Goal: Communication & Community: Share content

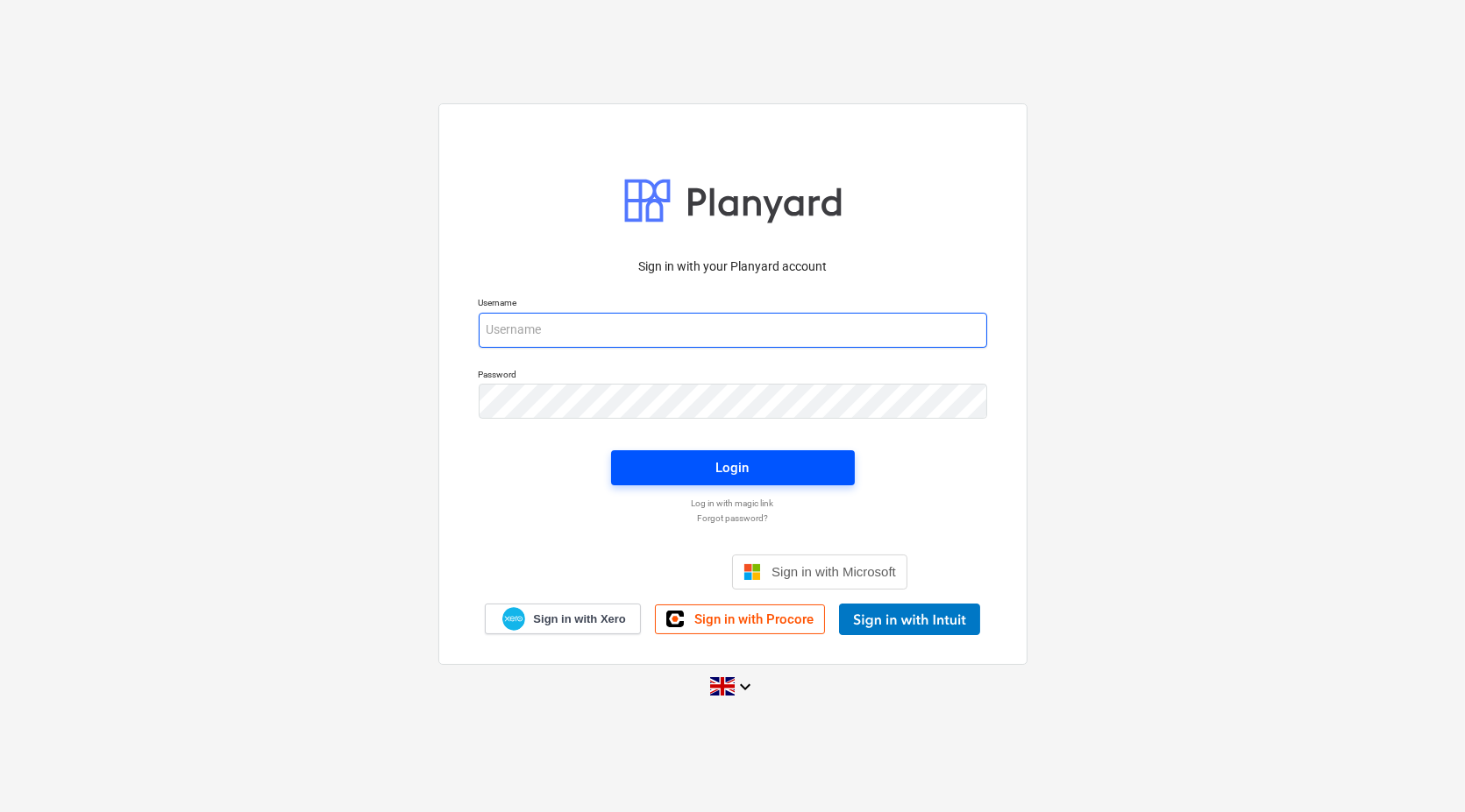
type input "[EMAIL_ADDRESS][DOMAIN_NAME]"
click at [666, 451] on button "Login" at bounding box center [732, 467] width 244 height 35
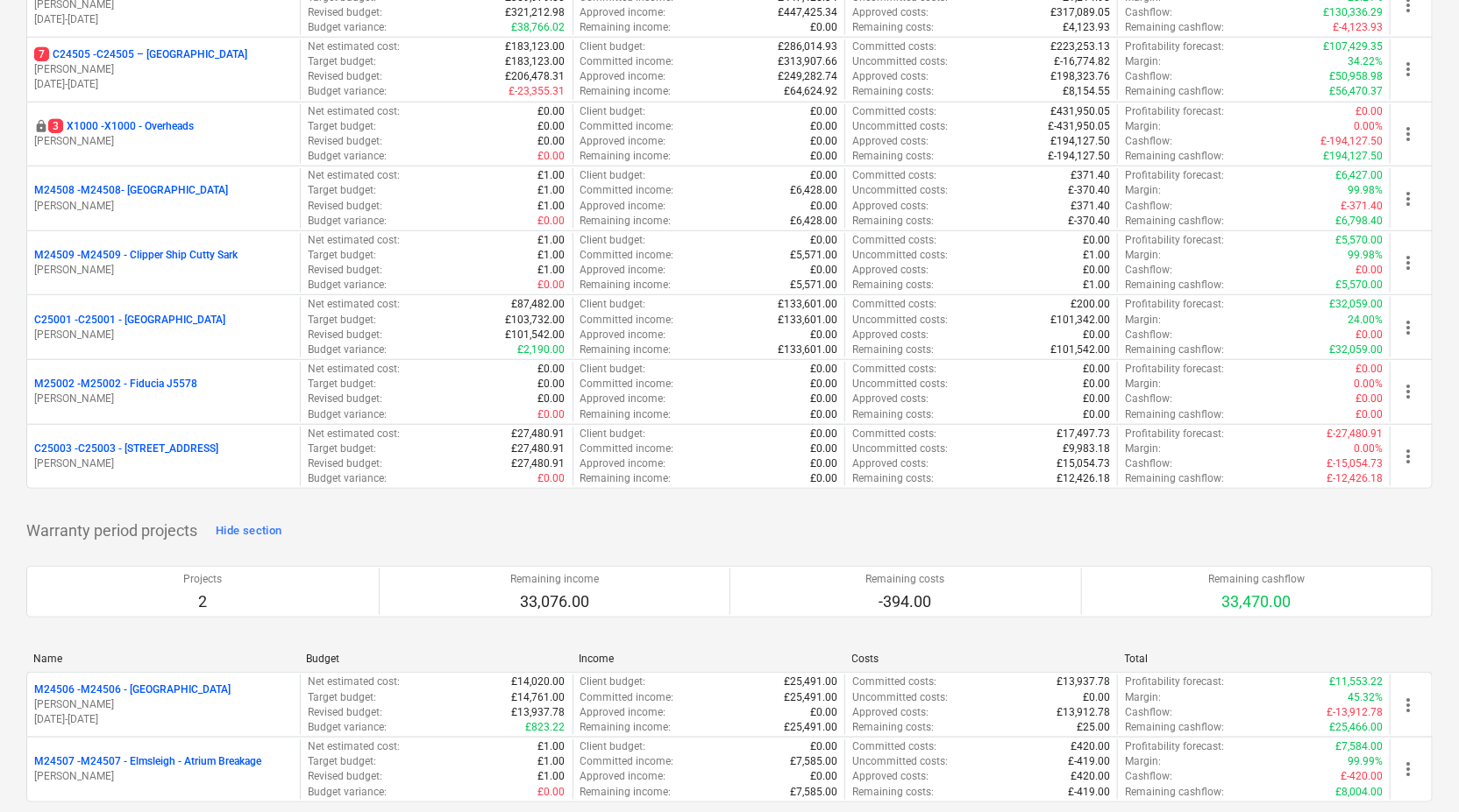
scroll to position [439, 0]
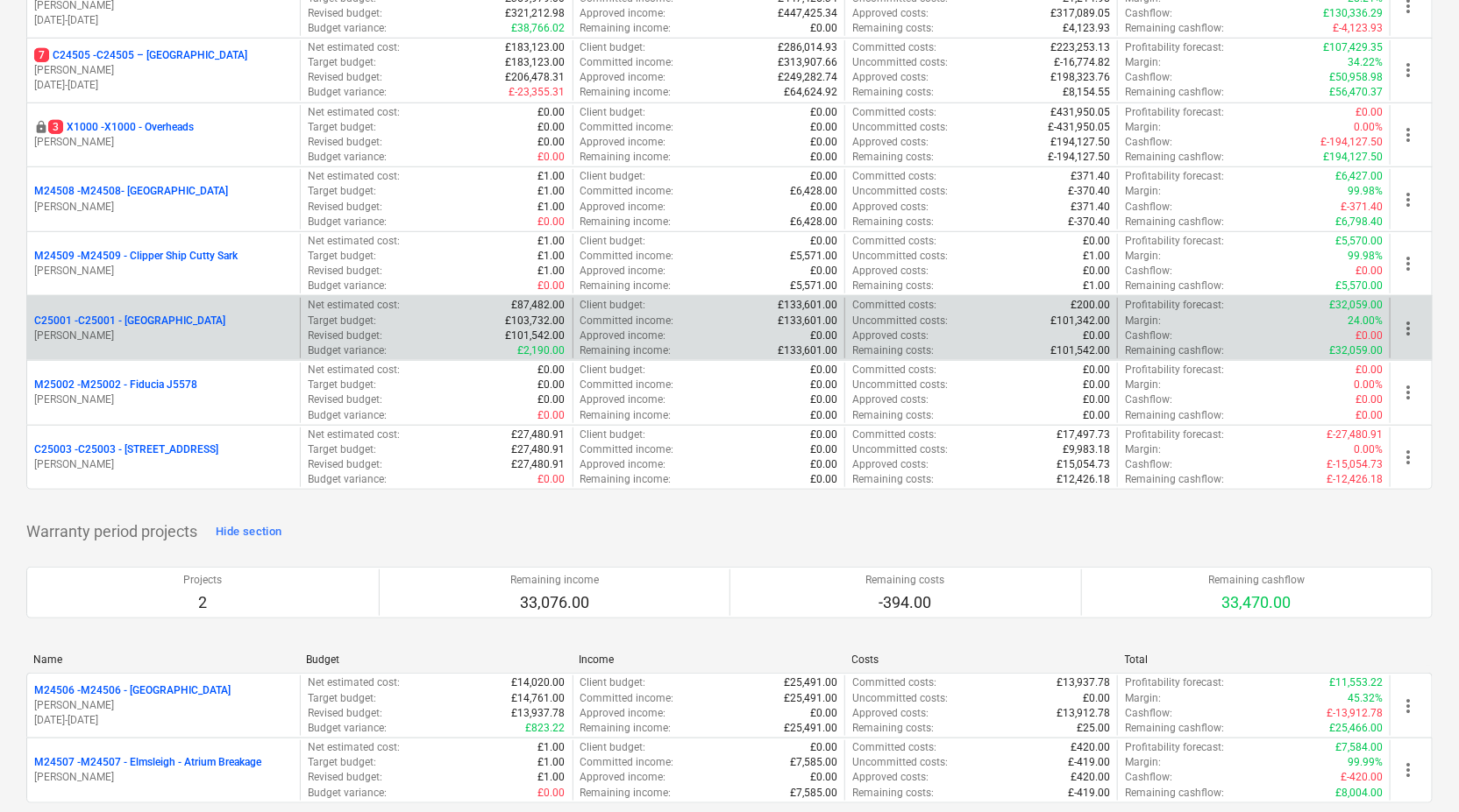
click at [289, 332] on p "[PERSON_NAME]" at bounding box center [163, 336] width 259 height 15
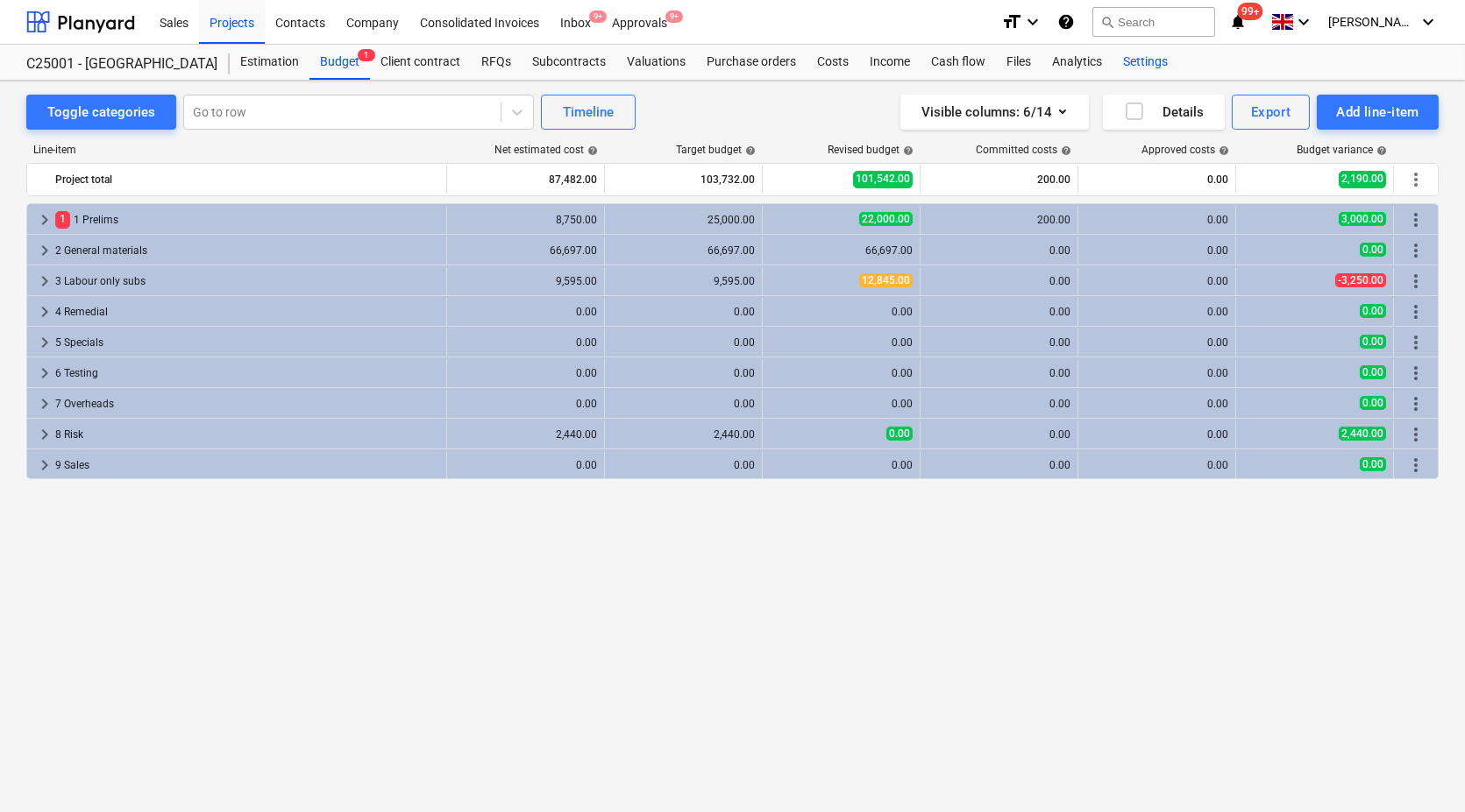
click at [1141, 59] on div "Settings" at bounding box center [1145, 62] width 66 height 35
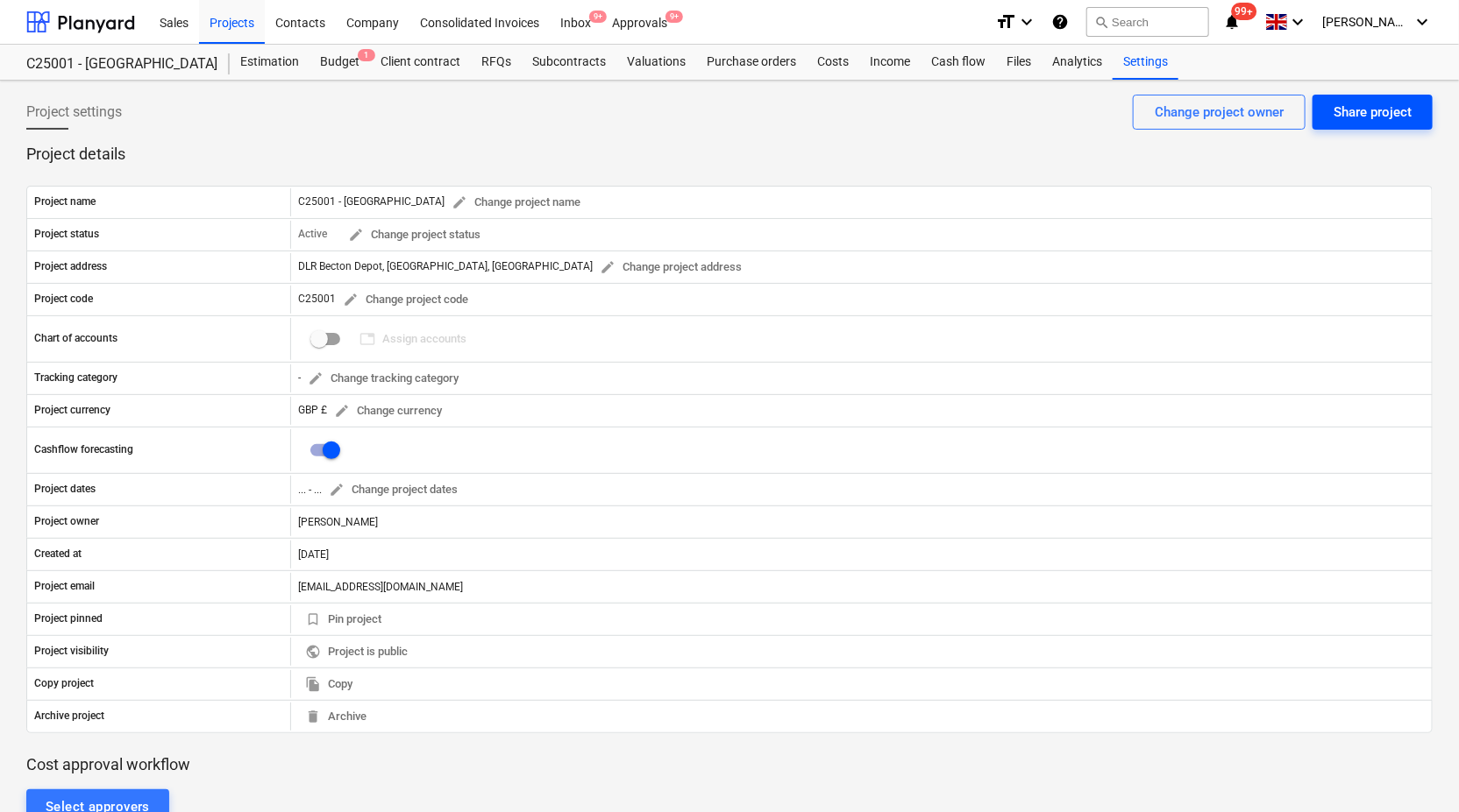
click at [1342, 113] on div "Share project" at bounding box center [1372, 112] width 78 height 23
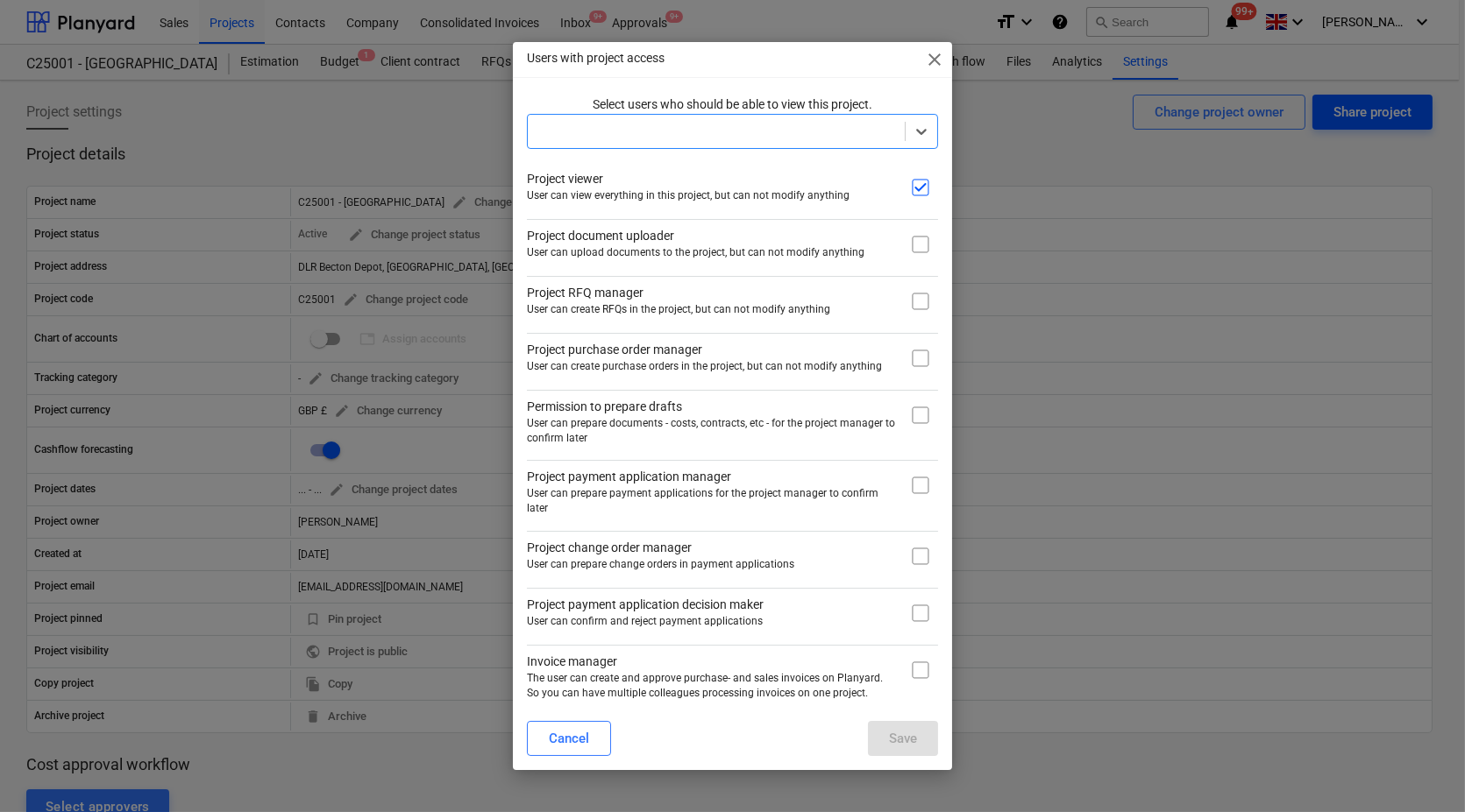
click at [1342, 113] on div "Users with project access close Select users who should be able to view this pr…" at bounding box center [732, 406] width 1465 height 812
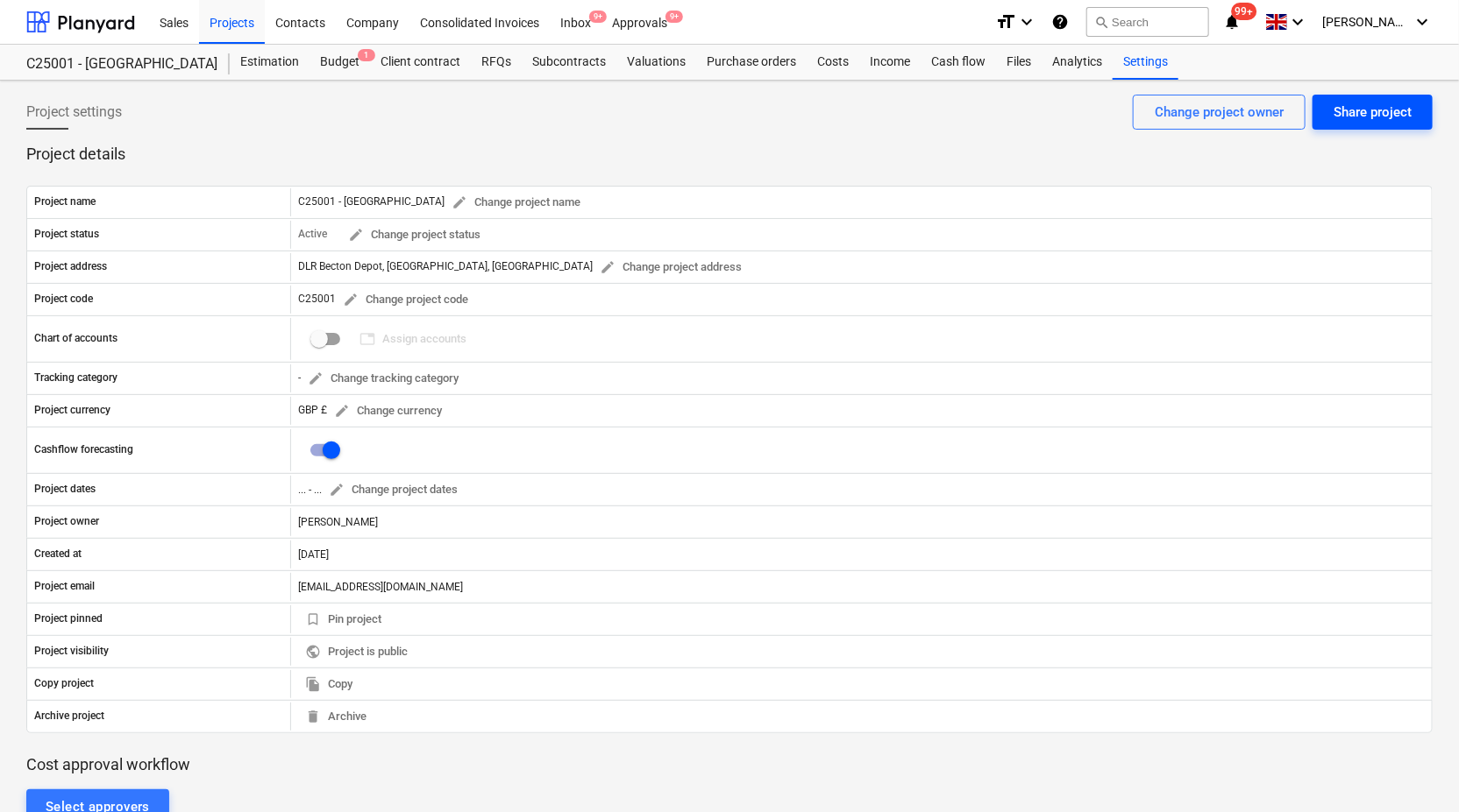
click at [1342, 113] on div "Share project" at bounding box center [1372, 112] width 78 height 23
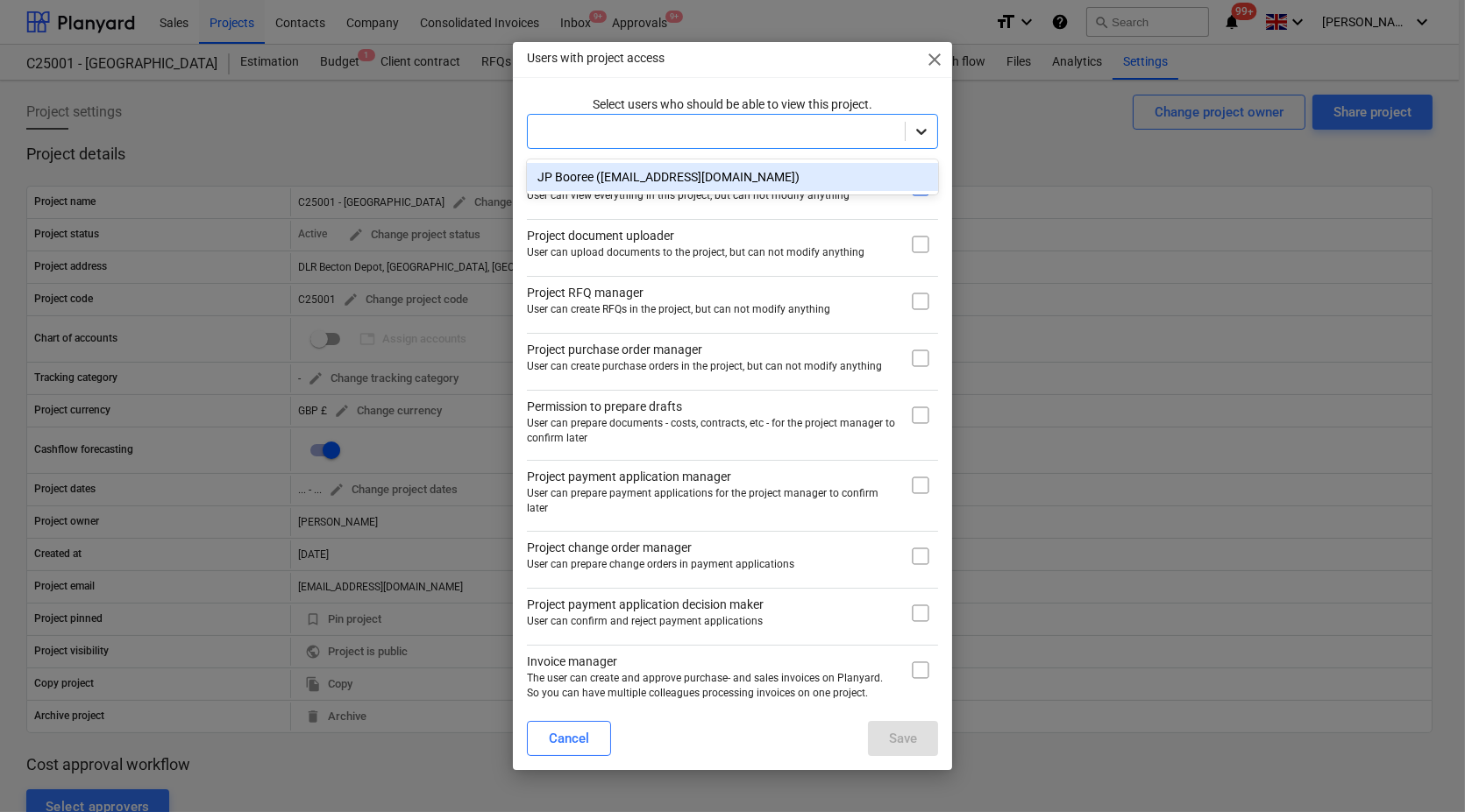
click at [922, 139] on icon at bounding box center [921, 132] width 18 height 18
click at [833, 174] on div "JP Booree ([EMAIL_ADDRESS][DOMAIN_NAME])" at bounding box center [732, 177] width 411 height 28
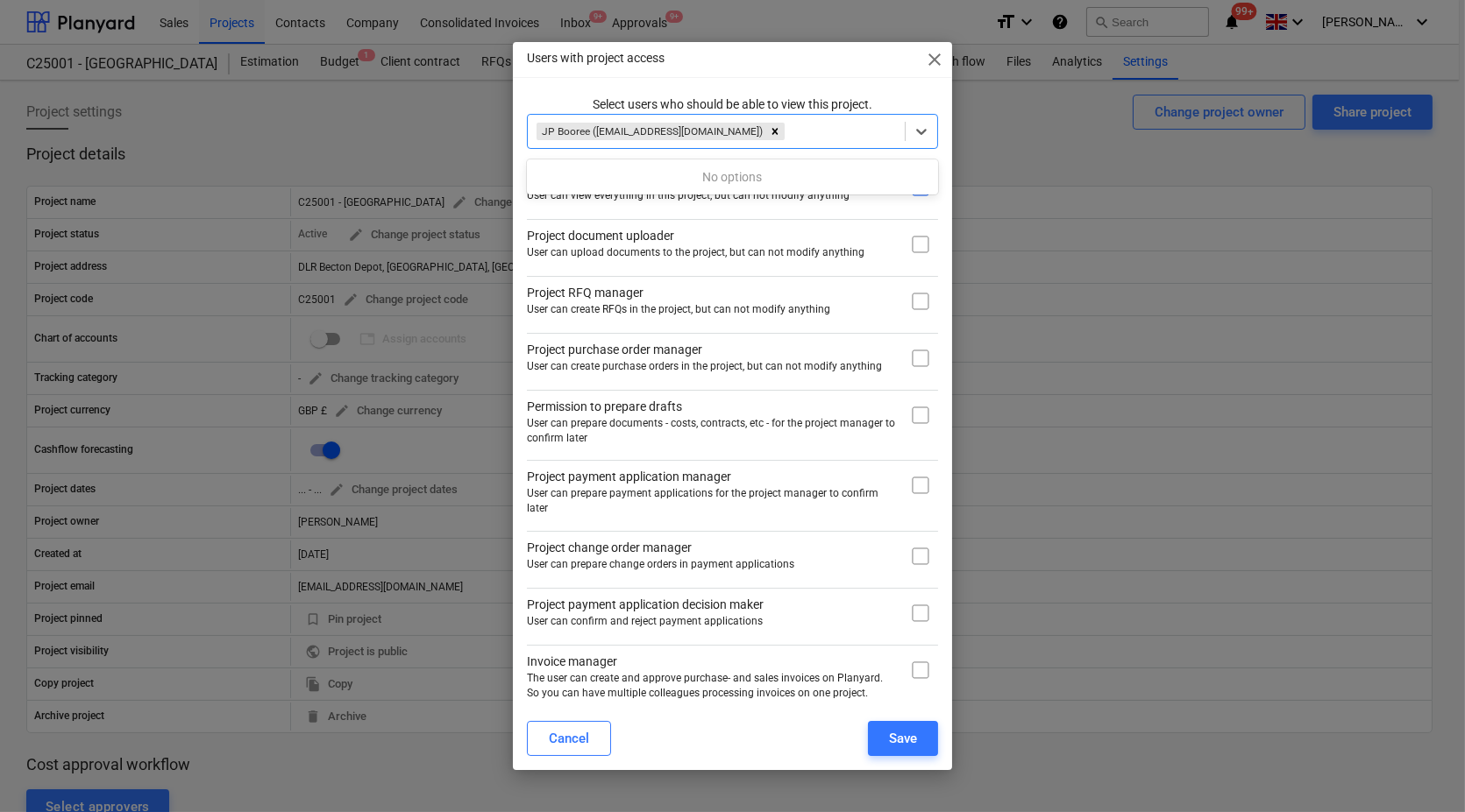
click at [943, 199] on div "Select users who should be able to view this project. option JP Booree ([EMAIL_…" at bounding box center [732, 402] width 439 height 611
click at [921, 246] on input "checkbox" at bounding box center [919, 244] width 35 height 35
checkbox input "true"
click at [923, 361] on input "checkbox" at bounding box center [919, 358] width 35 height 35
checkbox input "true"
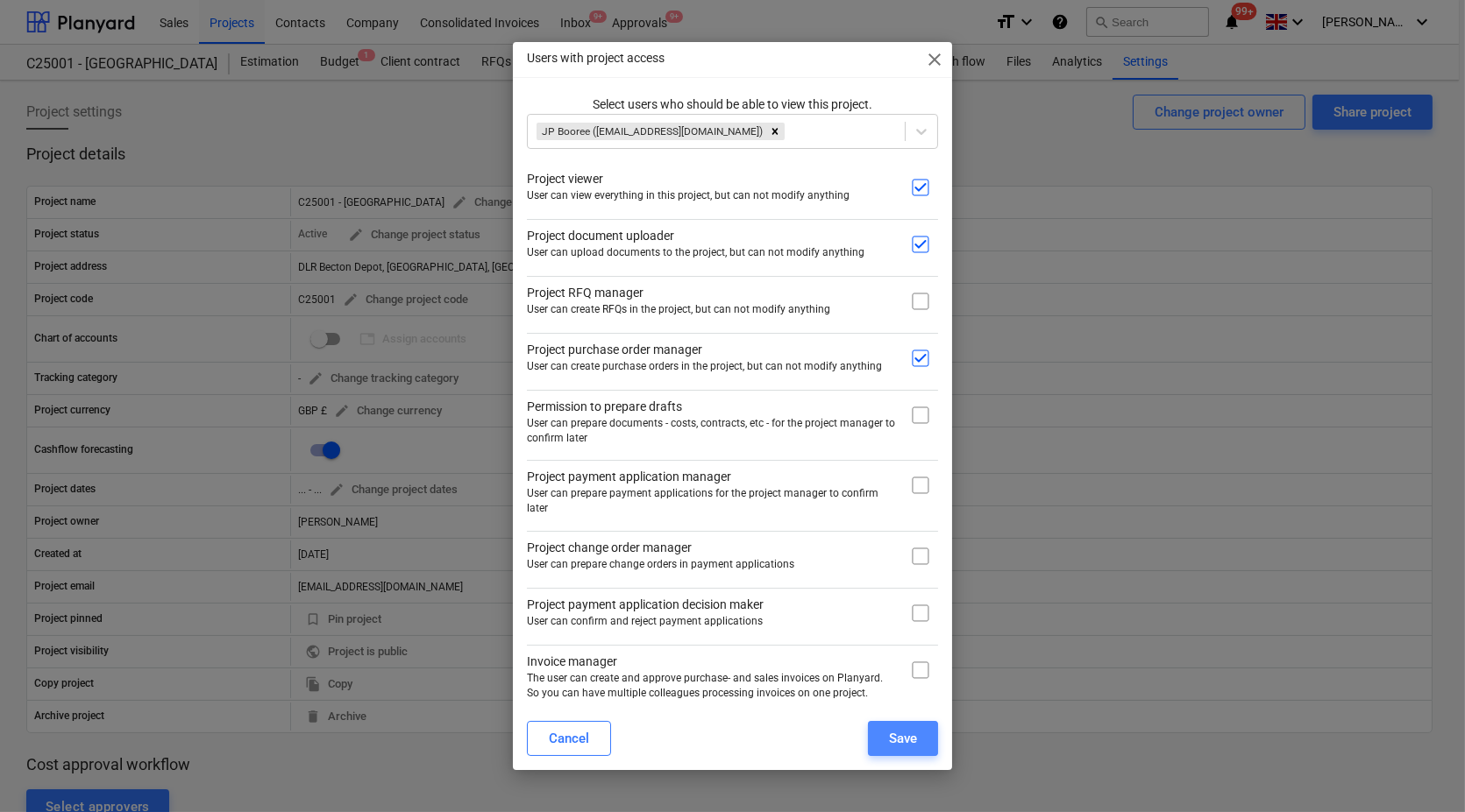
click at [911, 737] on div "Save" at bounding box center [902, 738] width 28 height 23
